Goal: Use online tool/utility: Utilize a website feature to perform a specific function

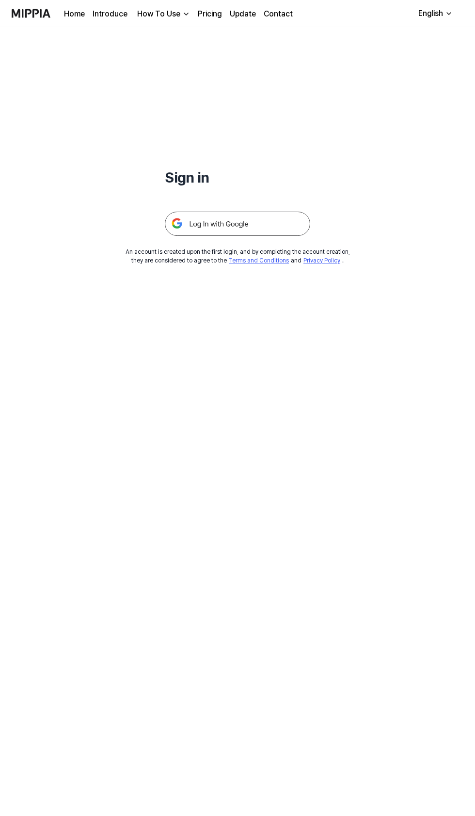
click at [270, 229] on img at bounding box center [237, 224] width 145 height 24
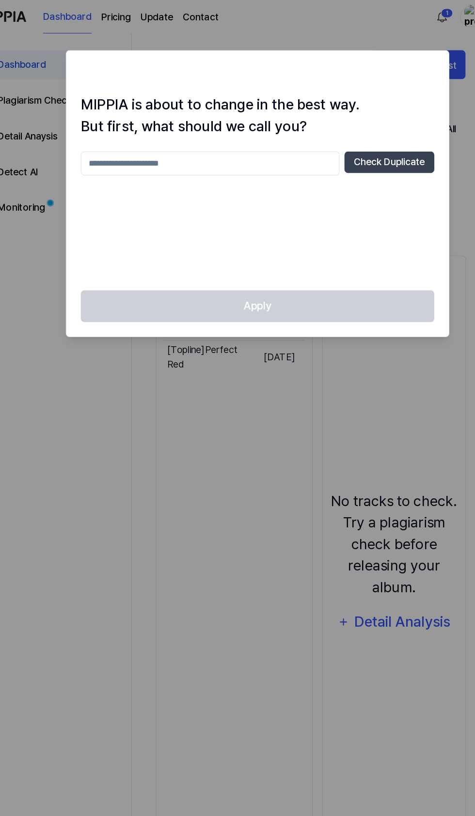
click at [304, 376] on div at bounding box center [237, 408] width 475 height 816
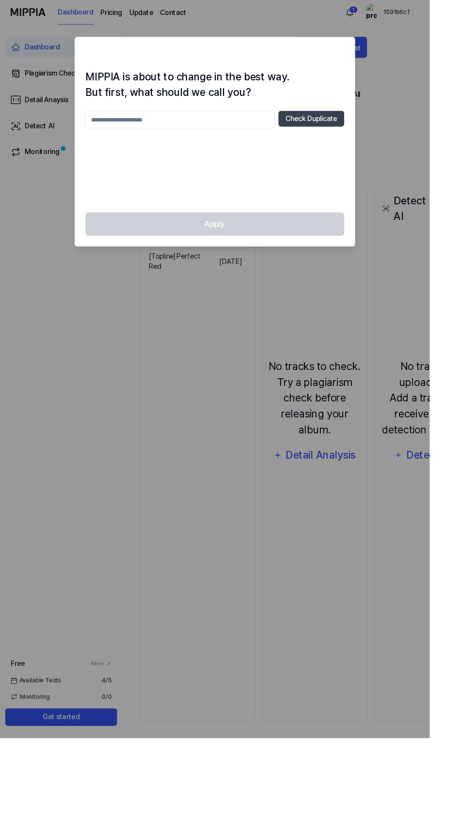
click at [238, 137] on input "text" at bounding box center [198, 132] width 209 height 19
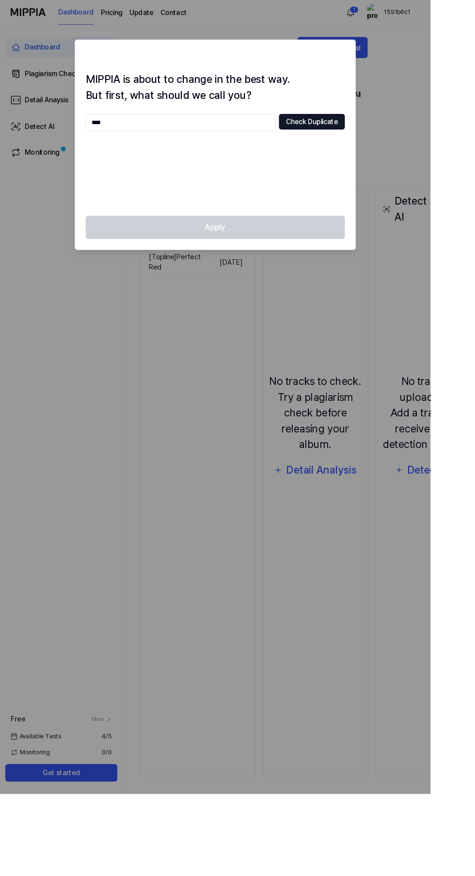
type input "****"
click at [380, 141] on button "Check Duplicate" at bounding box center [344, 133] width 73 height 17
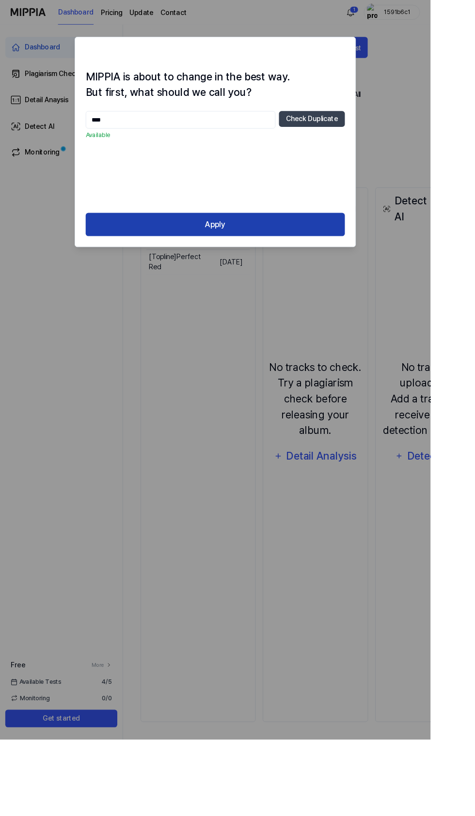
click at [355, 244] on button "Apply" at bounding box center [237, 248] width 286 height 26
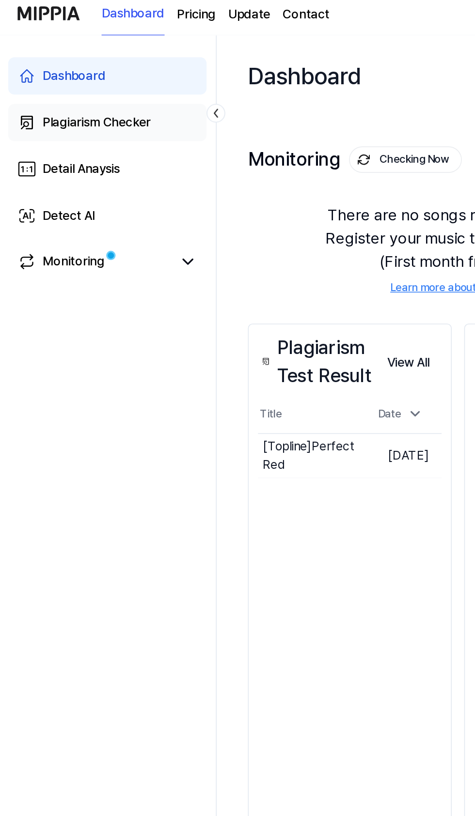
click at [87, 85] on div "Plagiarism Checker" at bounding box center [60, 82] width 67 height 12
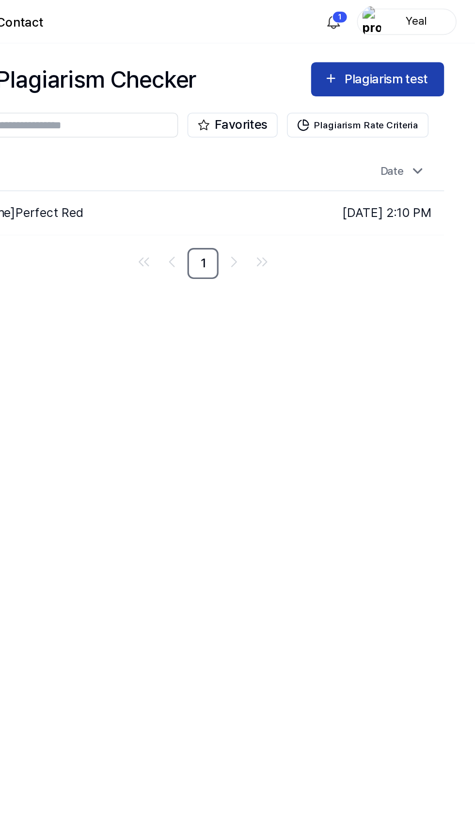
click at [435, 48] on div "Plagiarism test" at bounding box center [420, 49] width 54 height 13
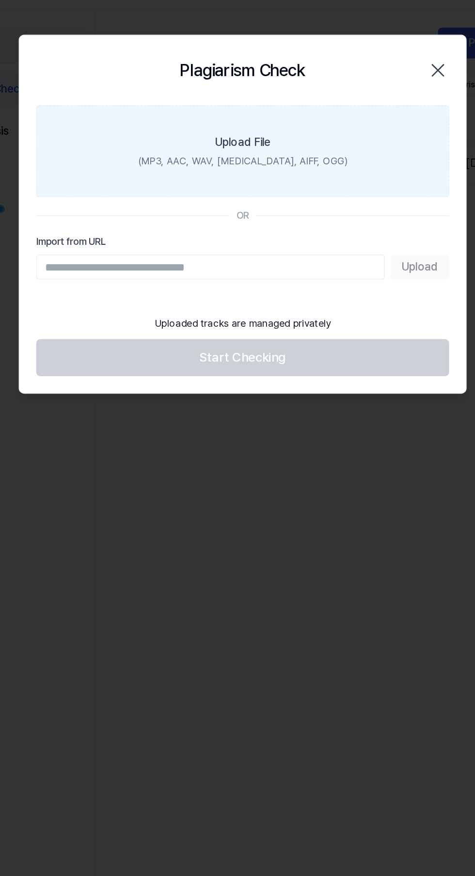
click at [256, 128] on div "(MP3, AAC, WAV, [MEDICAL_DATA], AIFF, OGG)" at bounding box center [237, 131] width 145 height 10
click at [0, 0] on input "Upload File (MP3, AAC, WAV, [MEDICAL_DATA], AIFF, OGG)" at bounding box center [0, 0] width 0 height 0
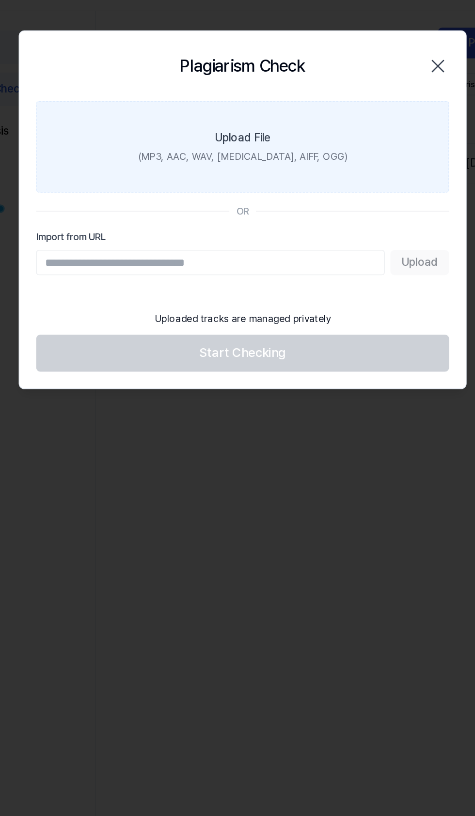
click at [331, 126] on label "Upload File (MP3, AAC, WAV, [MEDICAL_DATA], AIFF, OGG)" at bounding box center [237, 121] width 286 height 63
click at [0, 0] on input "Upload File (MP3, AAC, WAV, [MEDICAL_DATA], AIFF, OGG)" at bounding box center [0, 0] width 0 height 0
click at [326, 123] on label "Upload File (MP3, AAC, WAV, [MEDICAL_DATA], AIFF, OGG)" at bounding box center [237, 121] width 286 height 63
click at [0, 0] on input "Upload File (MP3, AAC, WAV, [MEDICAL_DATA], AIFF, OGG)" at bounding box center [0, 0] width 0 height 0
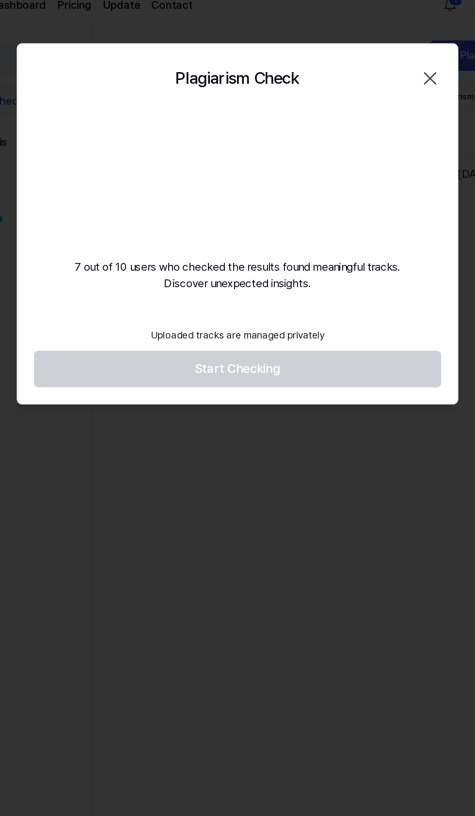
click at [373, 65] on icon "button" at bounding box center [373, 66] width 16 height 16
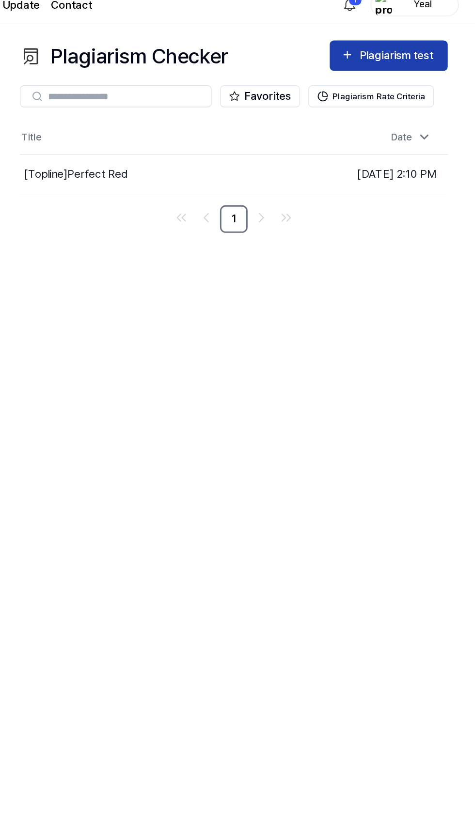
click at [432, 41] on button "Plagiarism test" at bounding box center [414, 49] width 83 height 21
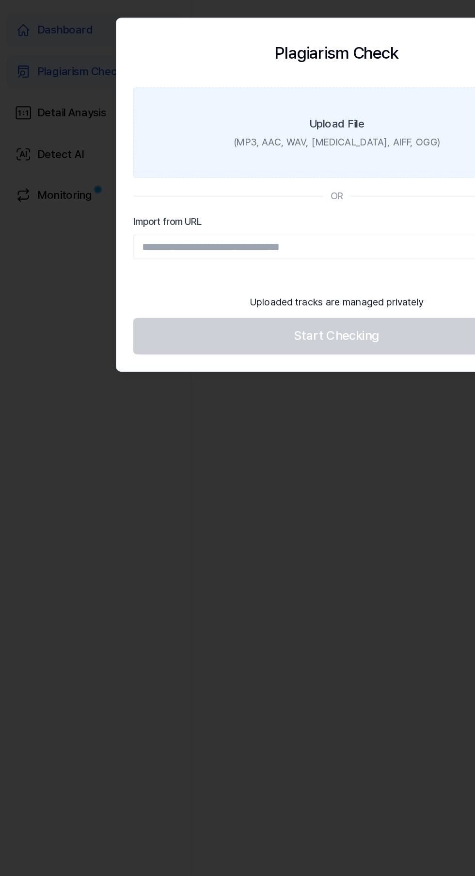
click at [270, 127] on div "(MP3, AAC, WAV, [MEDICAL_DATA], AIFF, OGG)" at bounding box center [237, 131] width 145 height 10
click at [0, 0] on input "Upload File (MP3, AAC, WAV, [MEDICAL_DATA], AIFF, OGG)" at bounding box center [0, 0] width 0 height 0
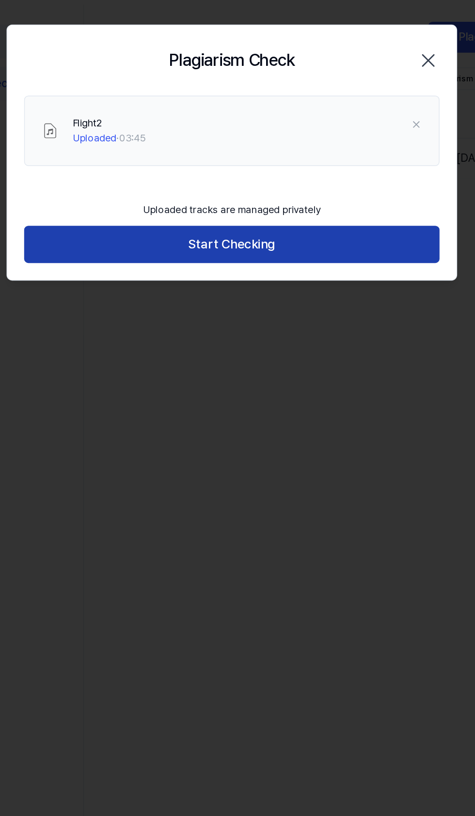
click at [347, 194] on button "Start Checking" at bounding box center [237, 192] width 286 height 26
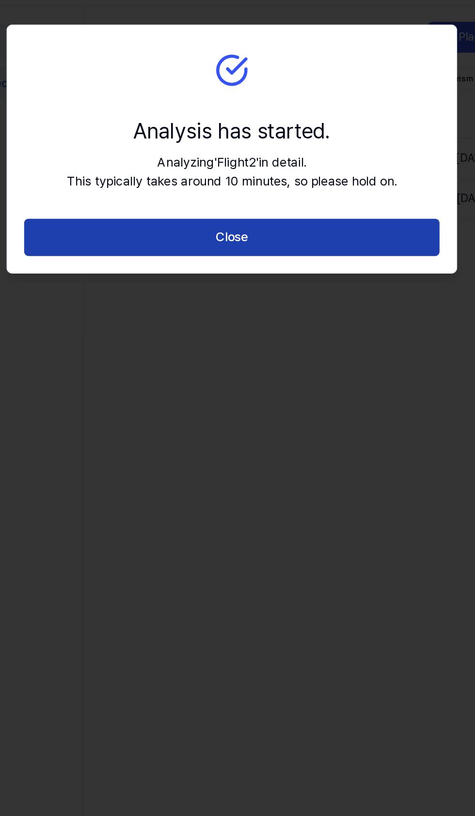
click at [352, 190] on button "Close" at bounding box center [237, 187] width 286 height 26
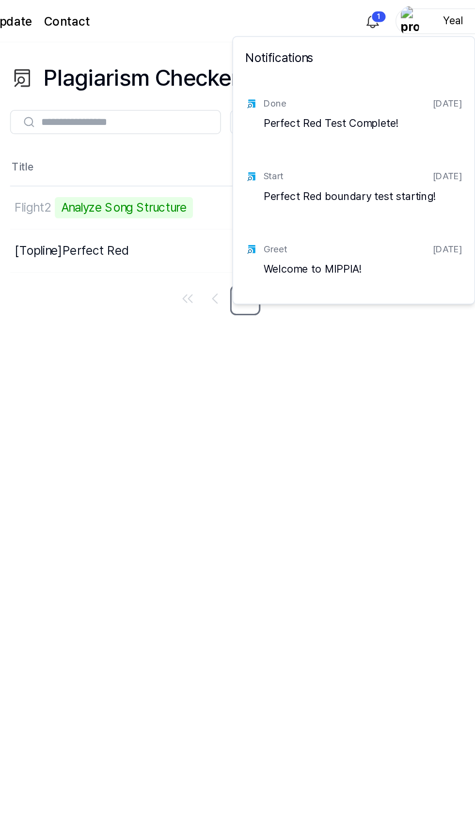
click at [390, 10] on html "Dashboard Pricing Update Contact 1 Yeal Dashboard Plagiarism Checker Detail Ana…" at bounding box center [237, 408] width 475 height 816
click at [409, 345] on html "Dashboard Pricing Update Contact Yeal Dashboard Plagiarism Checker Detail Anays…" at bounding box center [237, 408] width 475 height 816
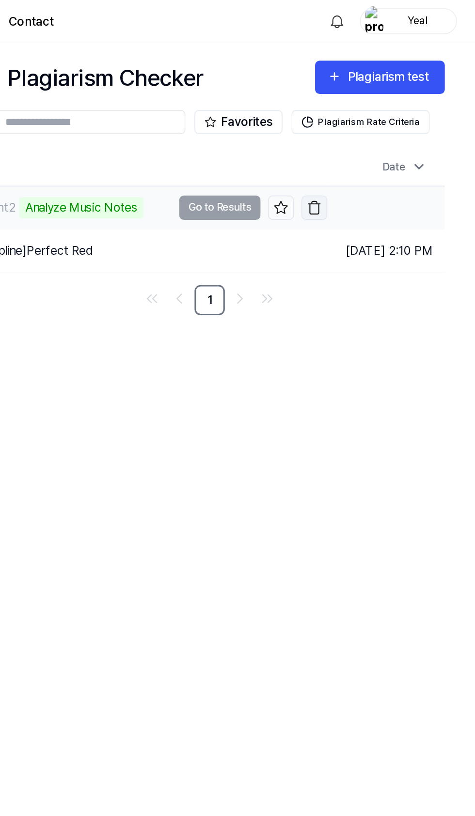
click at [364, 126] on button "button" at bounding box center [372, 133] width 16 height 16
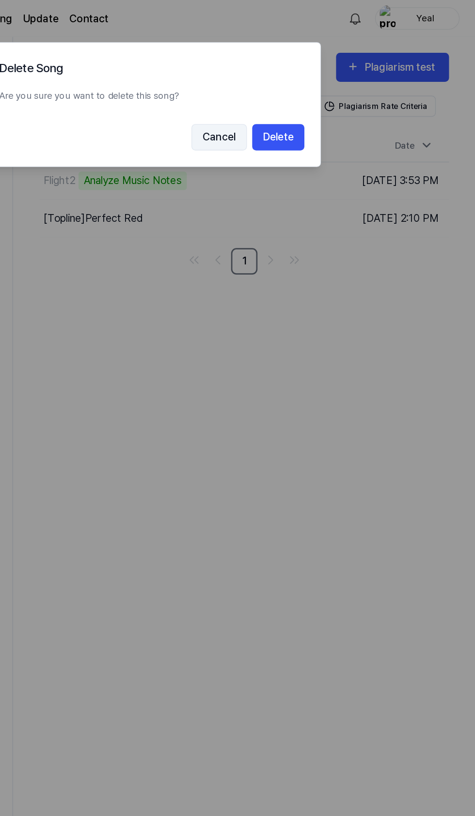
click at [279, 101] on button "Cancel" at bounding box center [286, 100] width 41 height 19
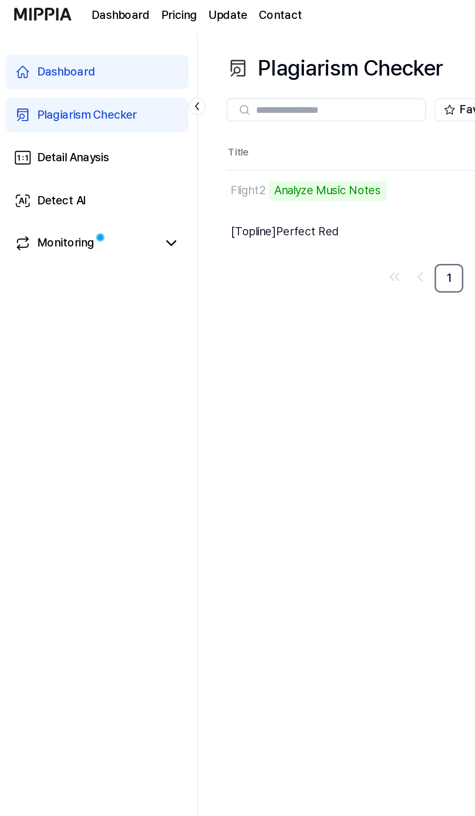
click at [100, 53] on link "Dashboard" at bounding box center [68, 52] width 124 height 23
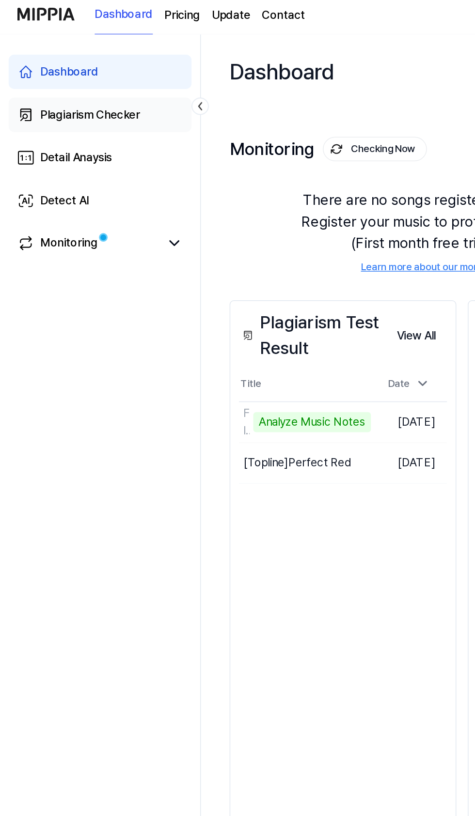
click at [100, 89] on link "Plagiarism Checker" at bounding box center [68, 81] width 124 height 23
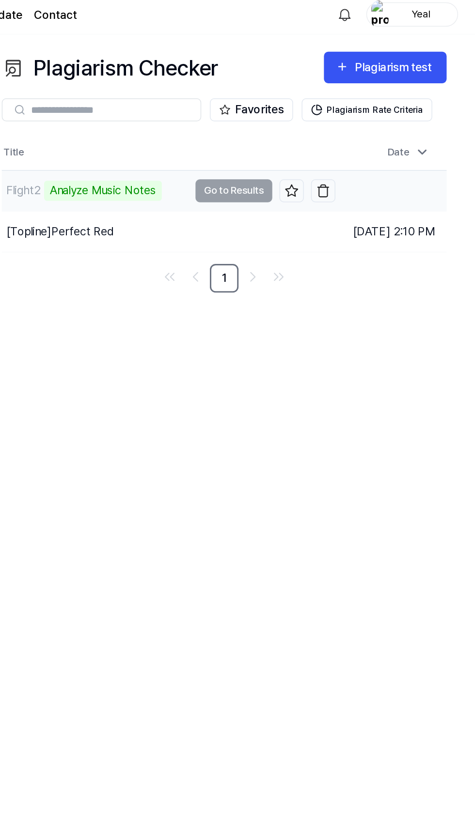
click at [297, 137] on td "Flight2 Analyze Music Notes Go to Results" at bounding box center [267, 132] width 225 height 27
click at [296, 137] on td "Flight2 Analyze Music Notes Go to Results" at bounding box center [267, 132] width 225 height 27
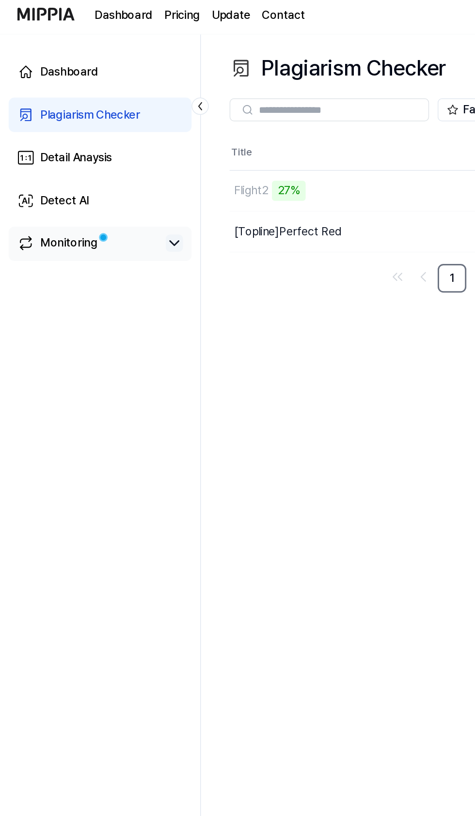
click at [118, 167] on icon at bounding box center [118, 168] width 12 height 12
click at [121, 170] on icon at bounding box center [118, 168] width 6 height 3
click at [100, 85] on link "Plagiarism Checker" at bounding box center [68, 81] width 124 height 23
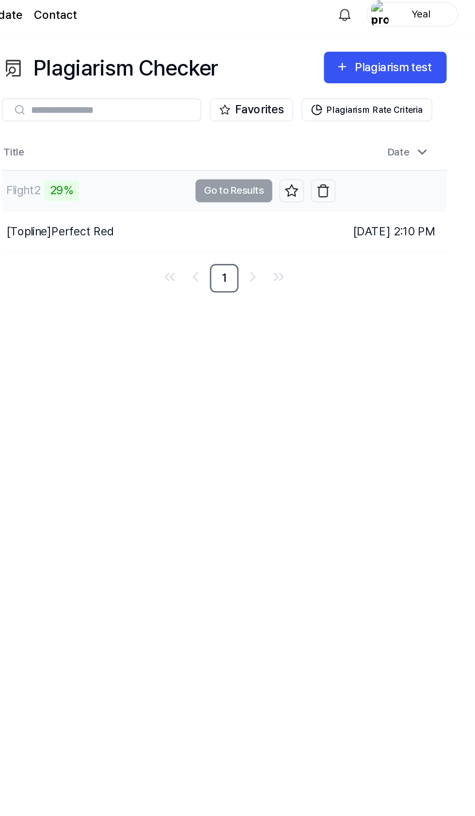
click at [310, 130] on td "Flight2 29% Go to Results" at bounding box center [267, 132] width 225 height 27
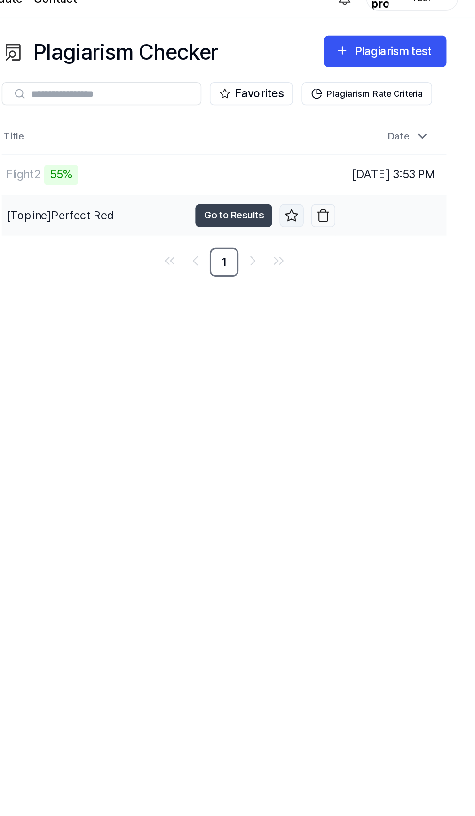
click at [343, 157] on button at bounding box center [351, 161] width 16 height 16
click at [367, 157] on img "button" at bounding box center [372, 161] width 10 height 10
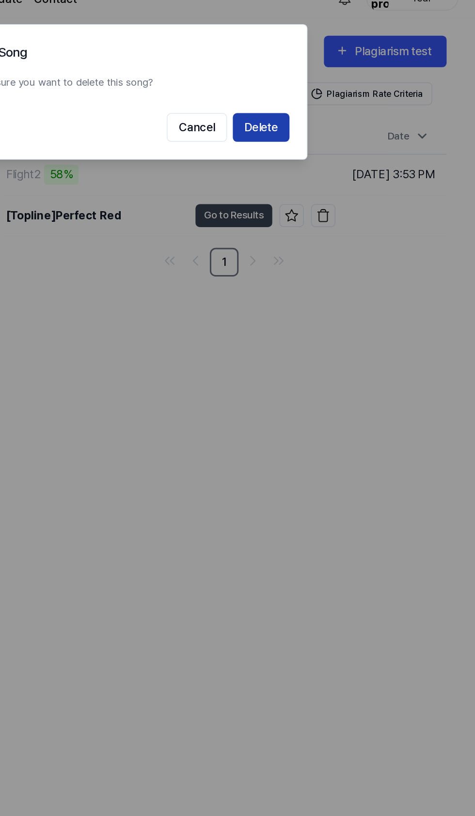
click at [338, 101] on button "Delete" at bounding box center [330, 100] width 38 height 19
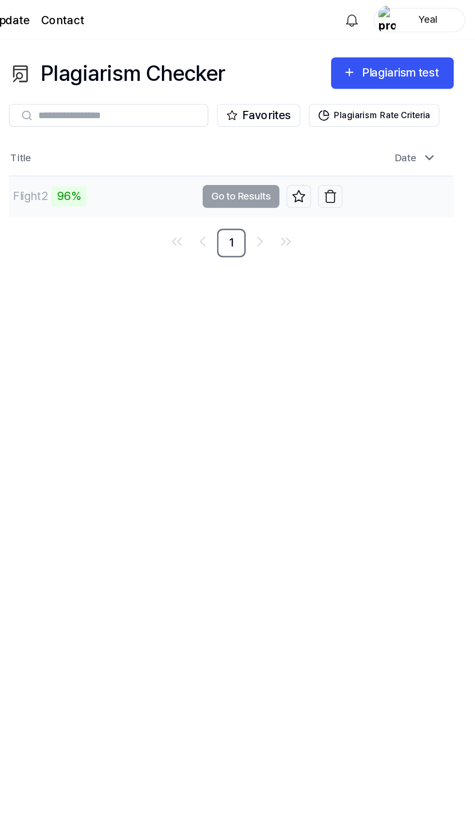
click at [283, 130] on td "Flight2 96% Go to Results" at bounding box center [267, 132] width 225 height 27
click at [305, 129] on button "Go to Results" at bounding box center [312, 133] width 52 height 16
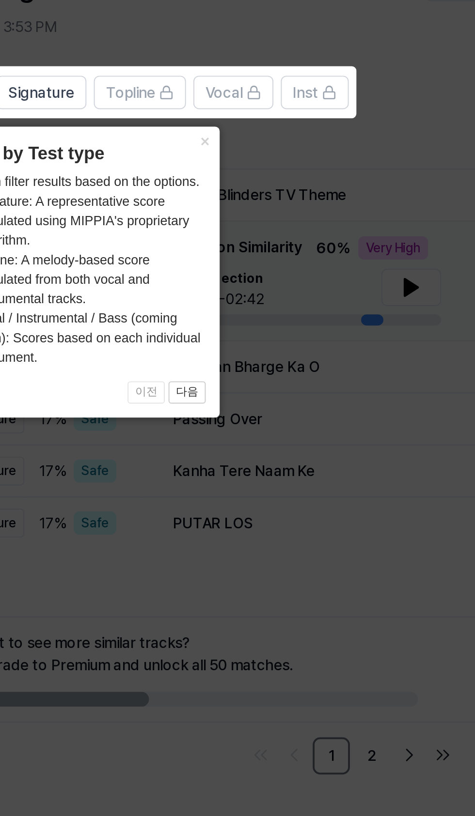
click at [292, 135] on button "×" at bounding box center [292, 138] width 16 height 14
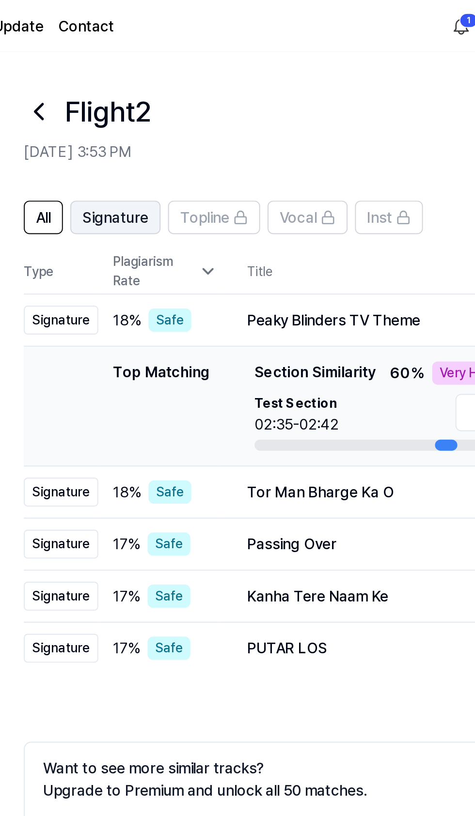
click at [224, 107] on button "Signature" at bounding box center [206, 113] width 47 height 17
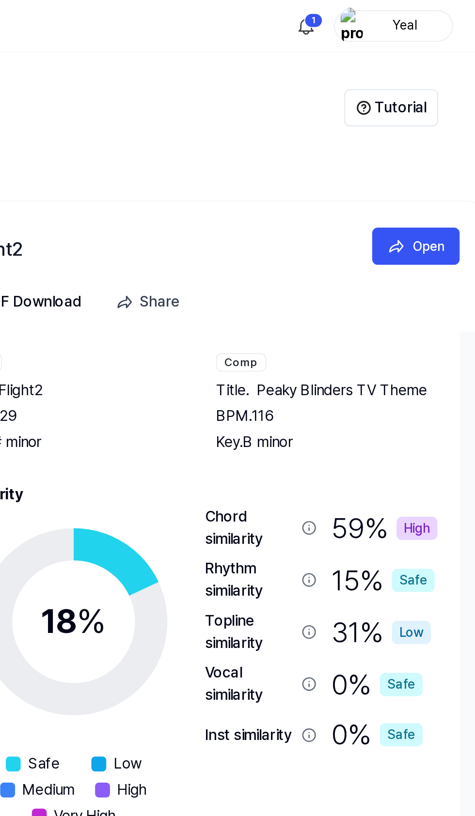
scroll to position [0, 442]
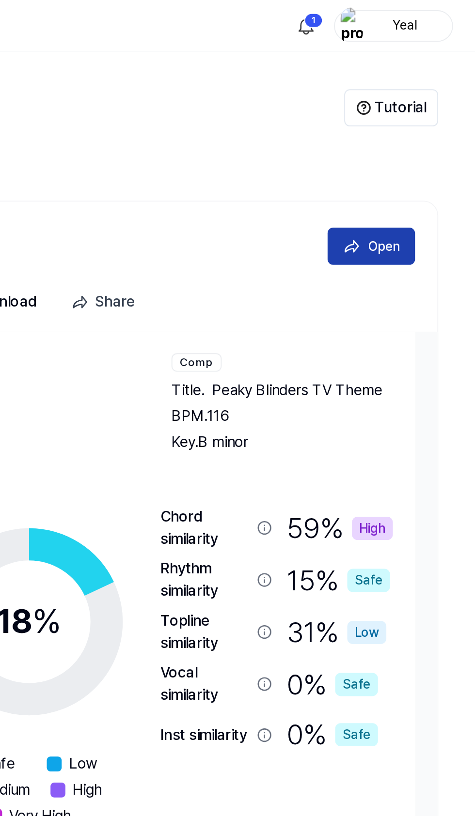
click at [430, 125] on div "Open" at bounding box center [427, 128] width 16 height 11
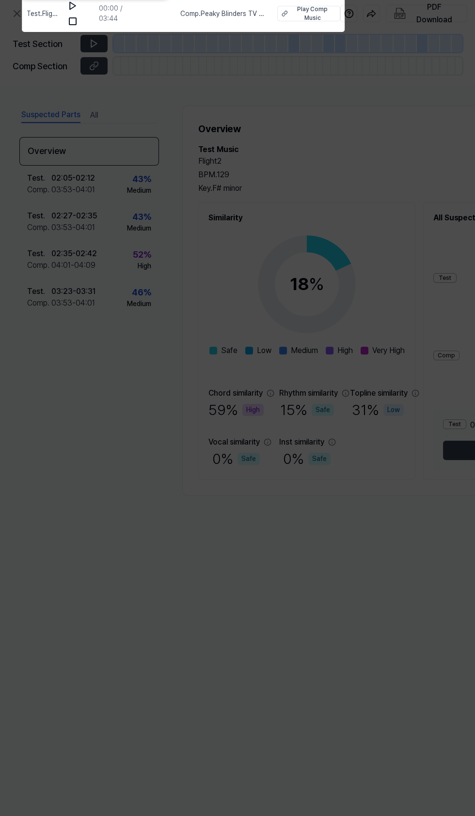
scroll to position [11, 0]
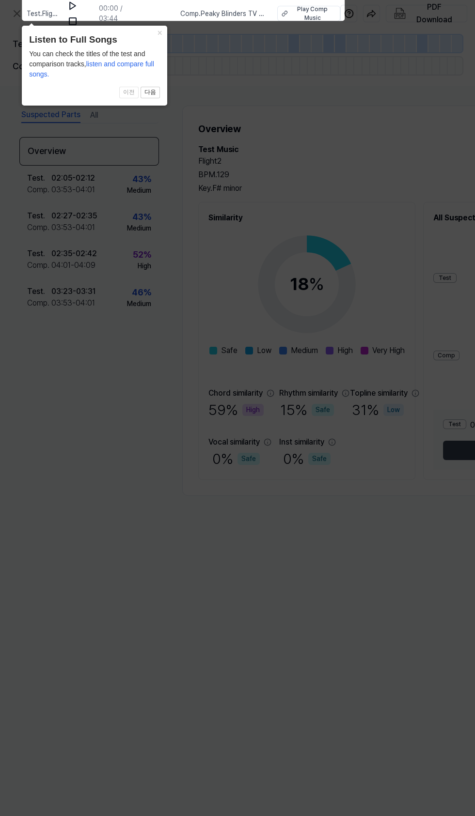
click at [341, 134] on icon at bounding box center [237, 400] width 475 height 832
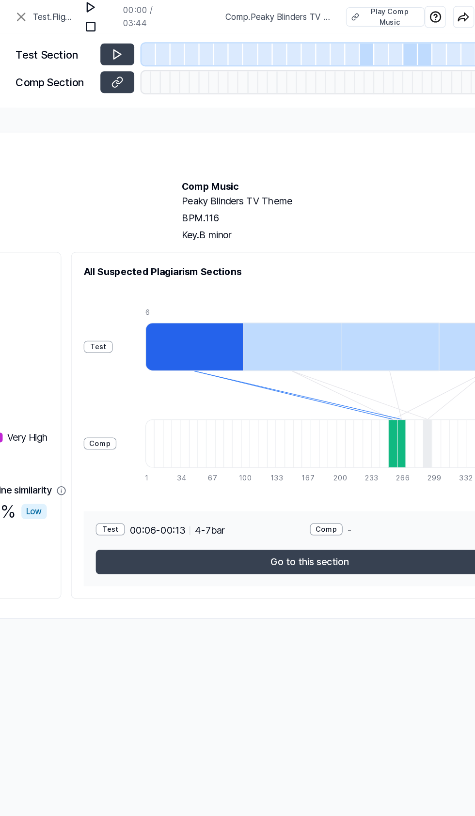
scroll to position [0, 0]
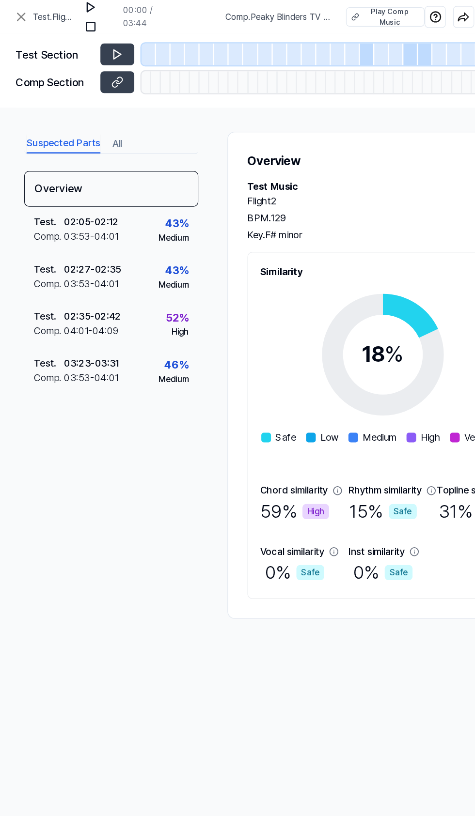
click at [36, 17] on span "Test . Flight2" at bounding box center [44, 14] width 34 height 10
click at [17, 14] on icon at bounding box center [17, 14] width 6 height 6
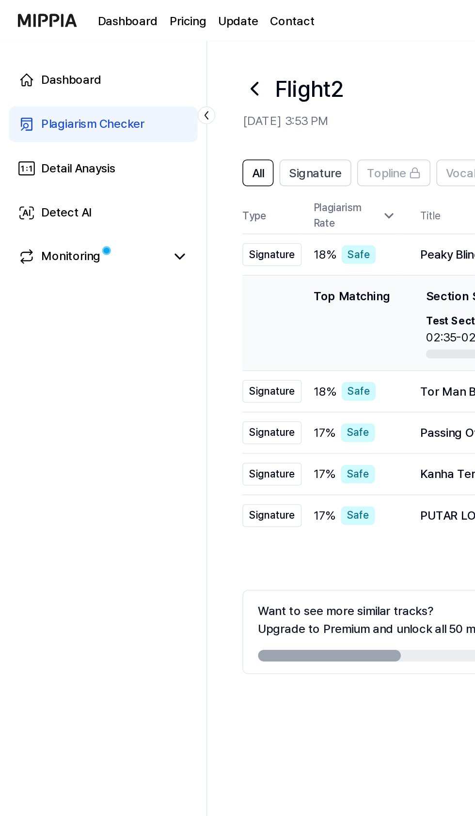
click at [167, 57] on icon at bounding box center [167, 58] width 16 height 16
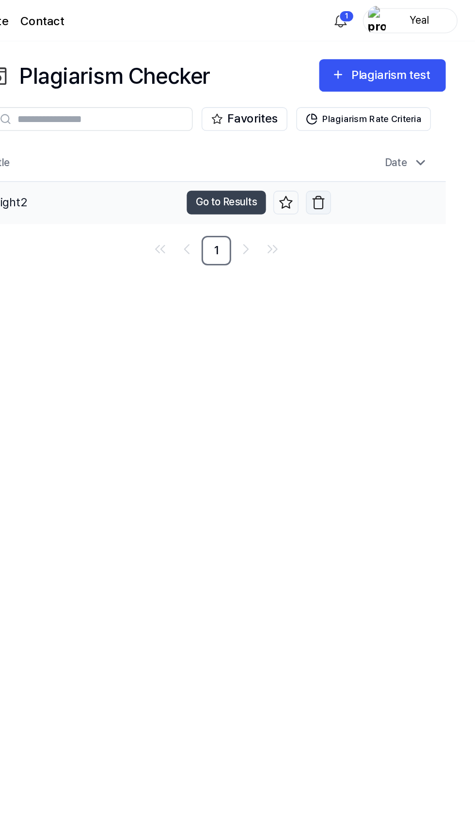
click at [364, 133] on button "button" at bounding box center [372, 133] width 16 height 16
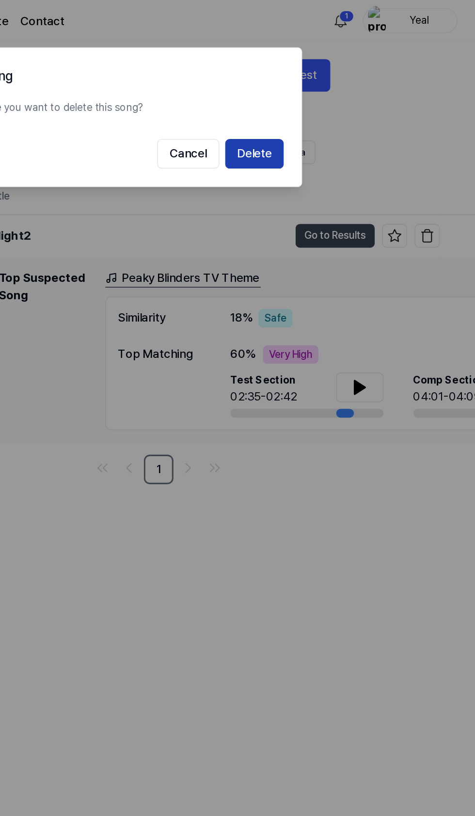
click at [349, 99] on button "Delete" at bounding box center [330, 100] width 38 height 19
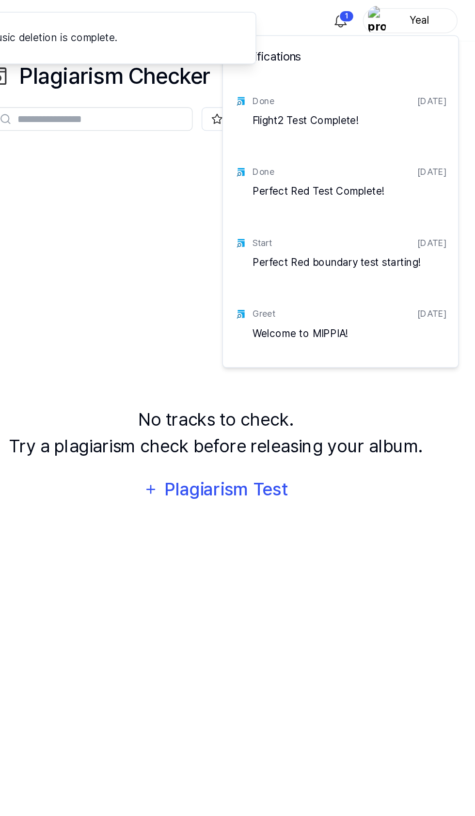
click at [384, 11] on html "Dashboard Pricing Update Contact 1 Yeal Dashboard Plagiarism Checker Detail Ana…" at bounding box center [237, 408] width 475 height 816
click at [271, 218] on html "Dashboard Pricing Update Contact Yeal Dashboard Plagiarism Checker Detail Anays…" at bounding box center [237, 408] width 475 height 816
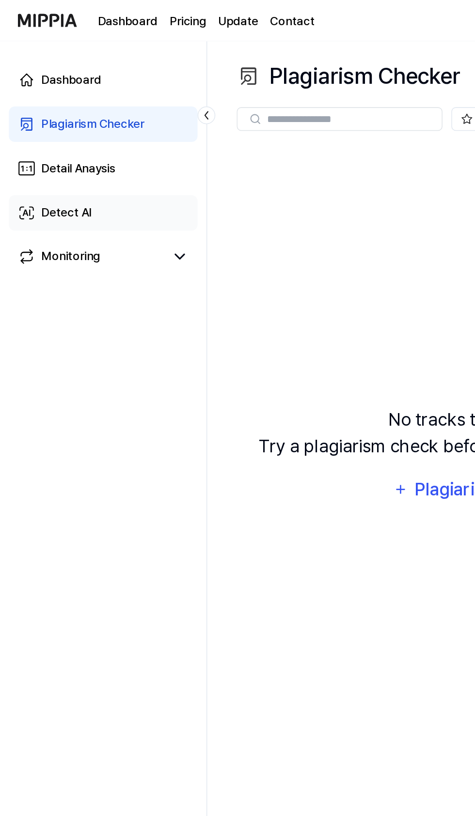
click at [35, 132] on link "Detect AI" at bounding box center [68, 139] width 124 height 23
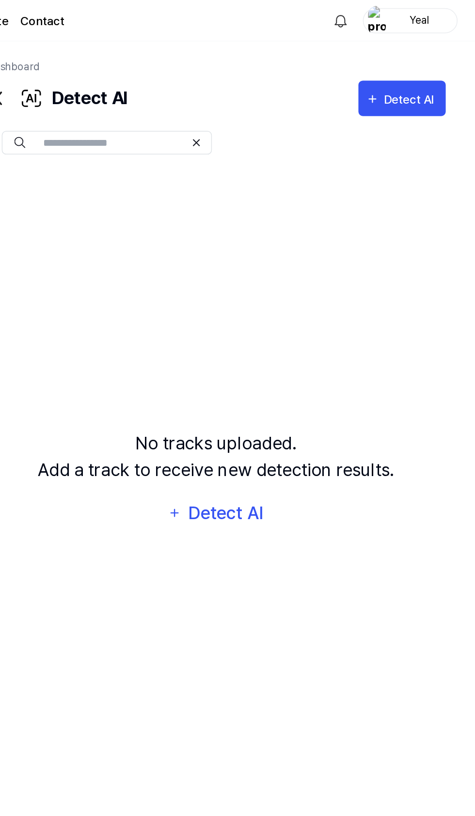
click at [292, 94] on icon at bounding box center [292, 94] width 4 height 4
click at [438, 73] on button "Detect AI" at bounding box center [426, 64] width 57 height 23
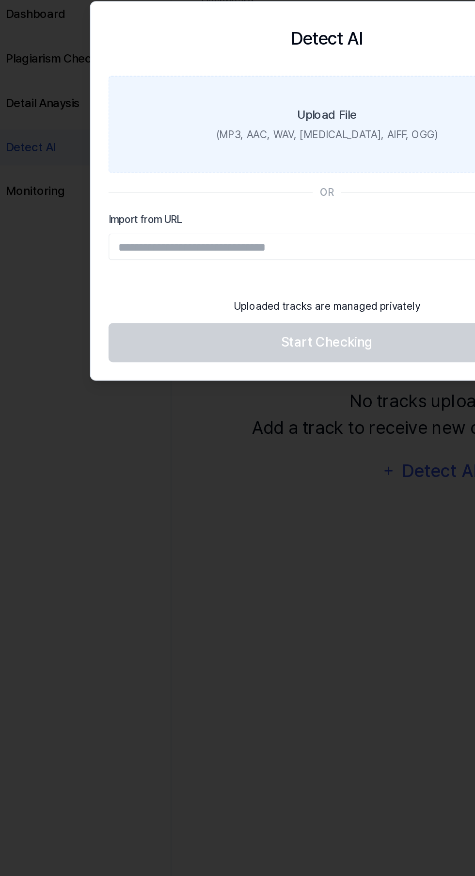
click at [289, 120] on label "Upload File (MP3, AAC, WAV, [MEDICAL_DATA], AIFF, OGG)" at bounding box center [237, 124] width 286 height 63
click at [0, 0] on input "Upload File (MP3, AAC, WAV, [MEDICAL_DATA], AIFF, OGG)" at bounding box center [0, 0] width 0 height 0
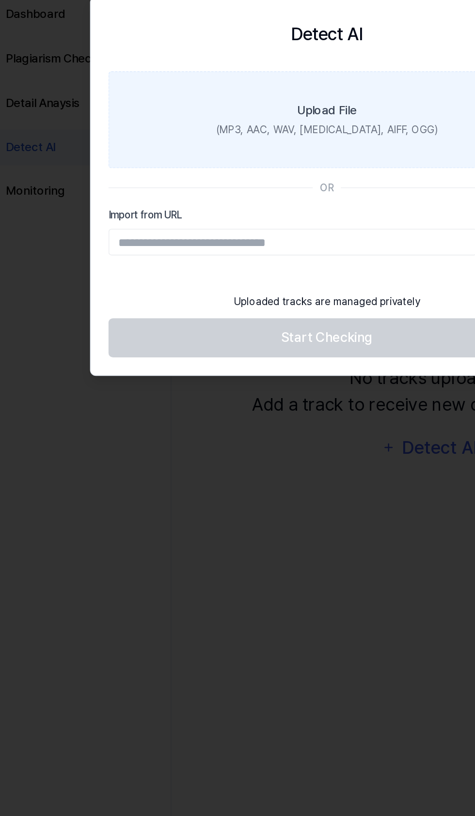
click at [292, 125] on label "Upload File (MP3, AAC, WAV, [MEDICAL_DATA], AIFF, OGG)" at bounding box center [237, 121] width 286 height 63
click at [0, 0] on input "Upload File (MP3, AAC, WAV, [MEDICAL_DATA], AIFF, OGG)" at bounding box center [0, 0] width 0 height 0
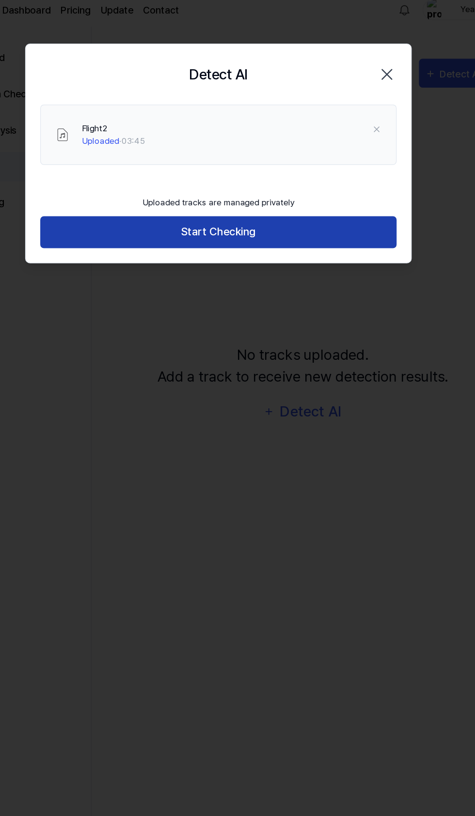
click at [364, 189] on button "Start Checking" at bounding box center [237, 192] width 286 height 26
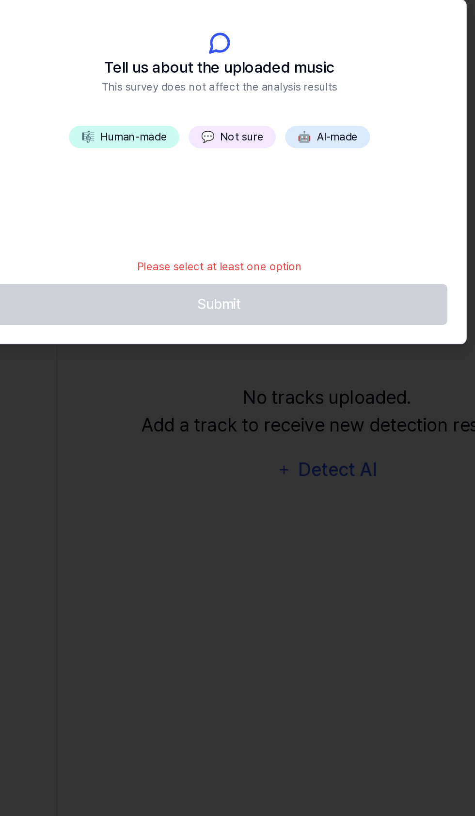
click at [187, 127] on button "🎼 Human-made" at bounding box center [177, 127] width 69 height 14
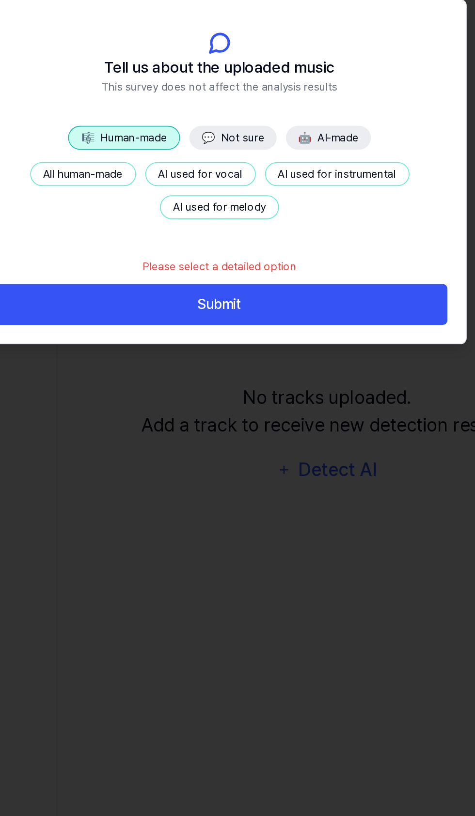
click at [167, 148] on button "All human-made" at bounding box center [152, 150] width 66 height 15
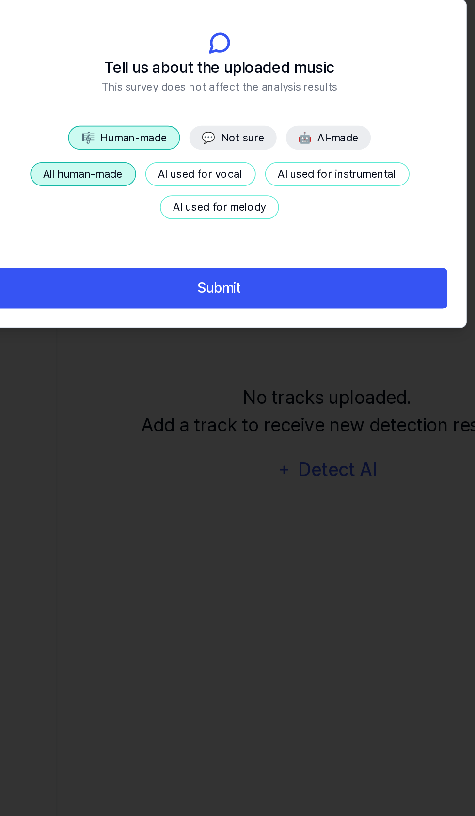
click at [254, 129] on button "💬 Not sure" at bounding box center [246, 127] width 55 height 15
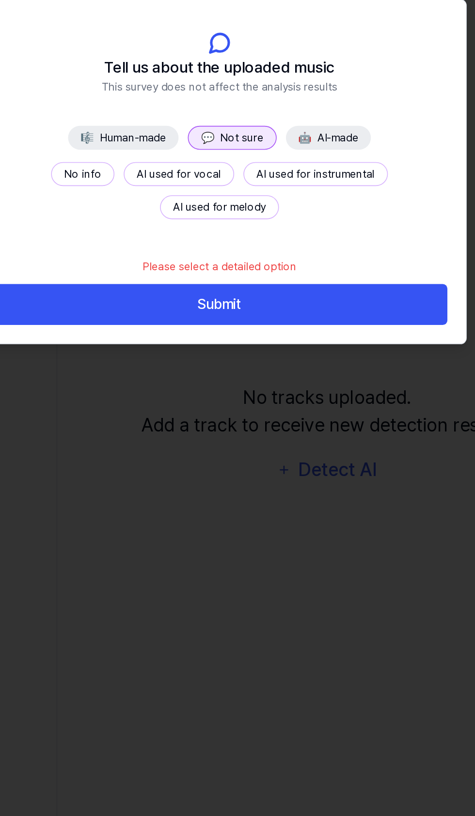
click at [180, 125] on button "🎼 Human-made" at bounding box center [176, 127] width 69 height 15
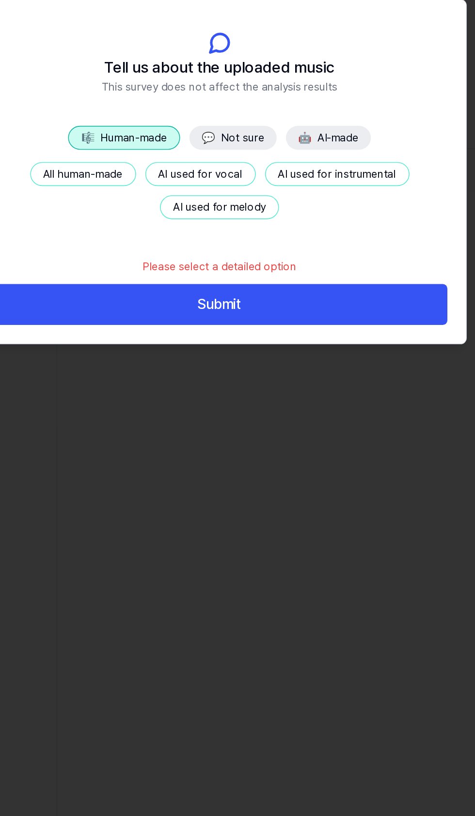
click at [166, 151] on button "All human-made" at bounding box center [152, 150] width 66 height 15
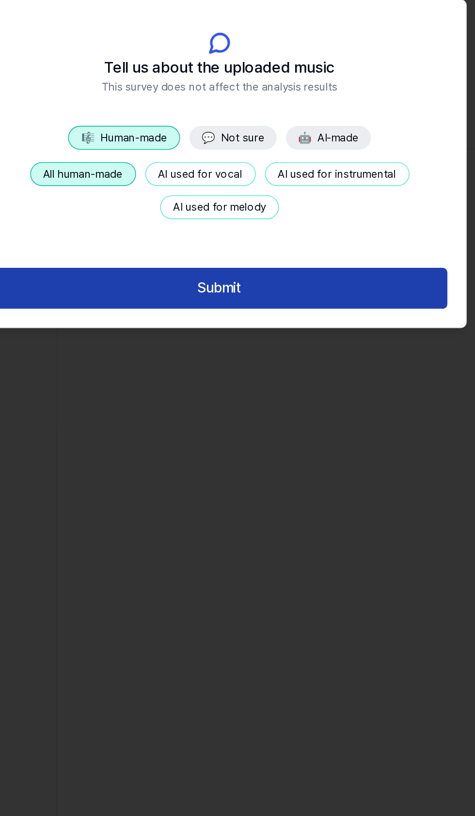
click at [312, 227] on button "Submit" at bounding box center [237, 222] width 286 height 26
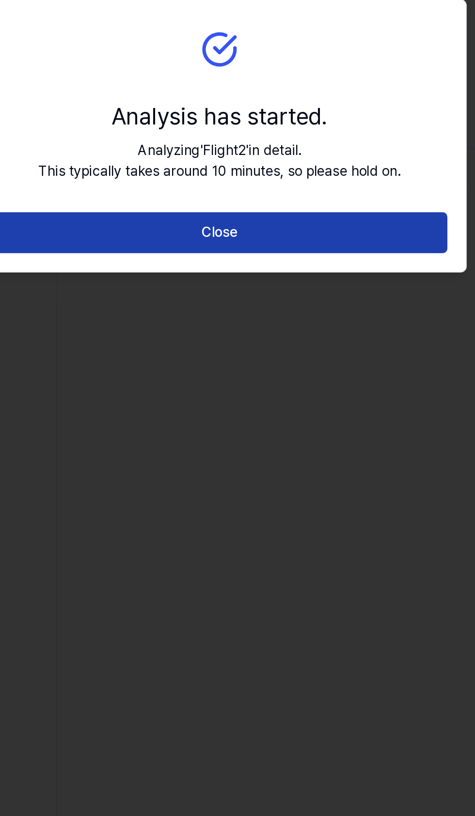
click at [326, 185] on button "Close" at bounding box center [237, 187] width 286 height 26
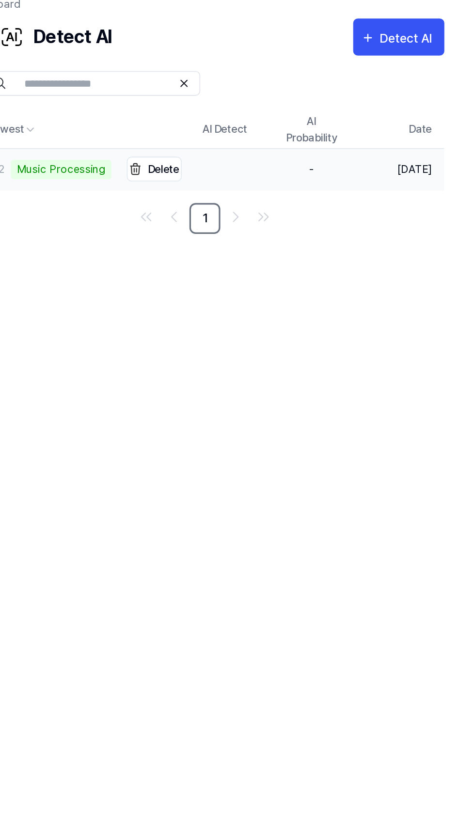
click at [251, 144] on td "Flight2 Music Processing Delete" at bounding box center [223, 148] width 136 height 26
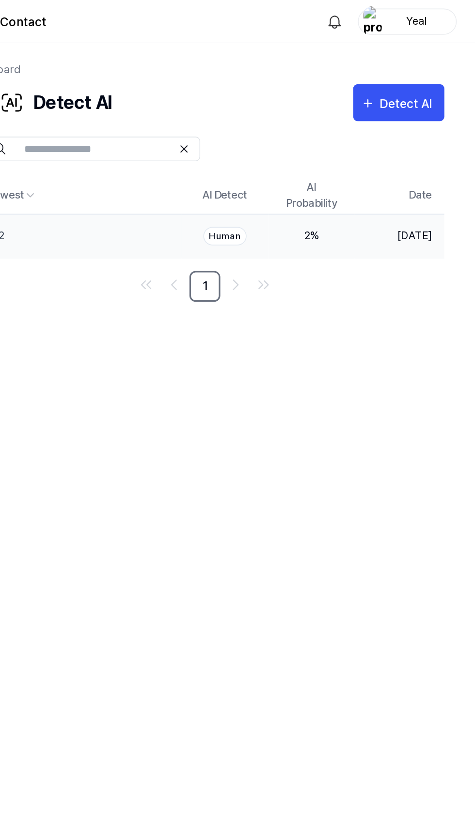
click at [319, 144] on div "Human" at bounding box center [317, 148] width 27 height 12
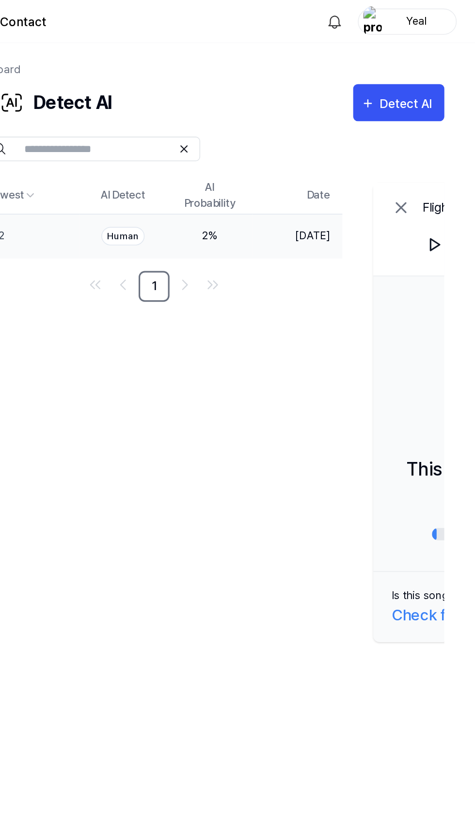
click at [431, 128] on icon at bounding box center [428, 130] width 6 height 6
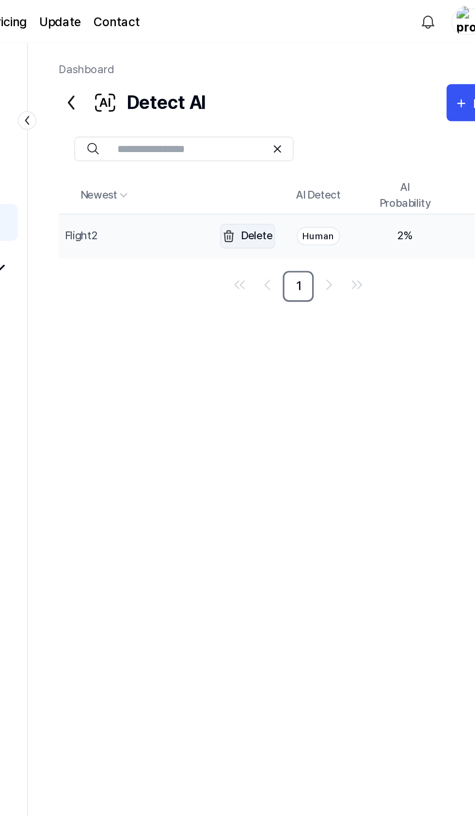
click at [269, 154] on button "Delete" at bounding box center [273, 149] width 34 height 16
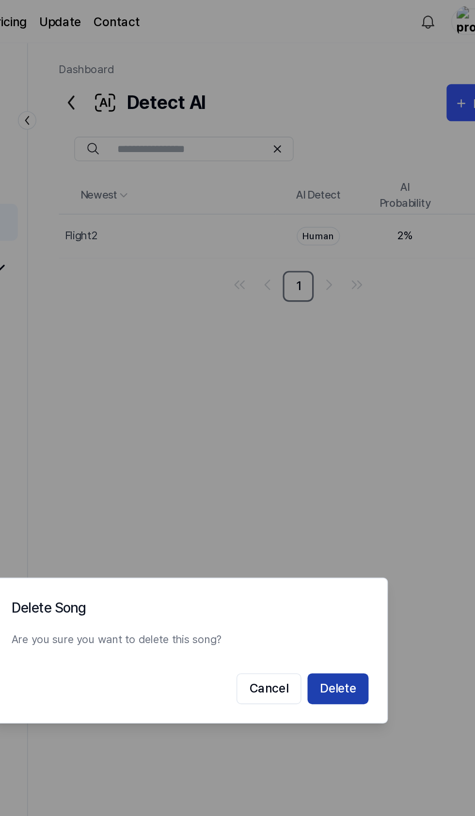
click at [339, 432] on button "Delete" at bounding box center [330, 432] width 38 height 19
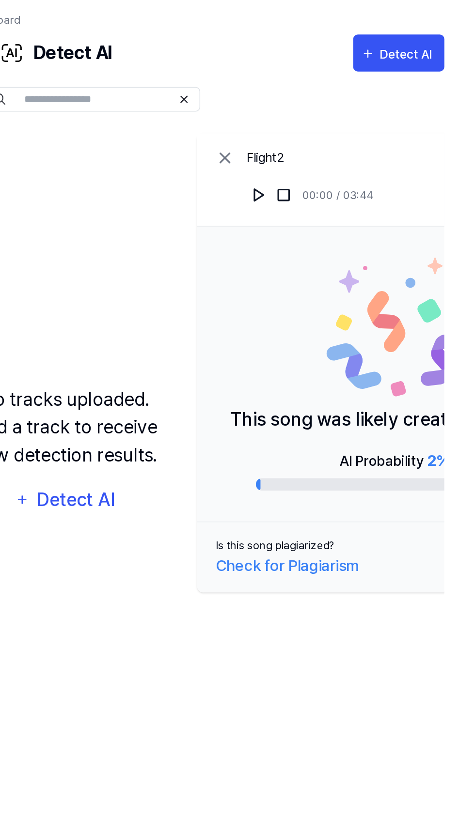
click at [320, 129] on icon at bounding box center [318, 131] width 12 height 12
